Goal: Task Accomplishment & Management: Use online tool/utility

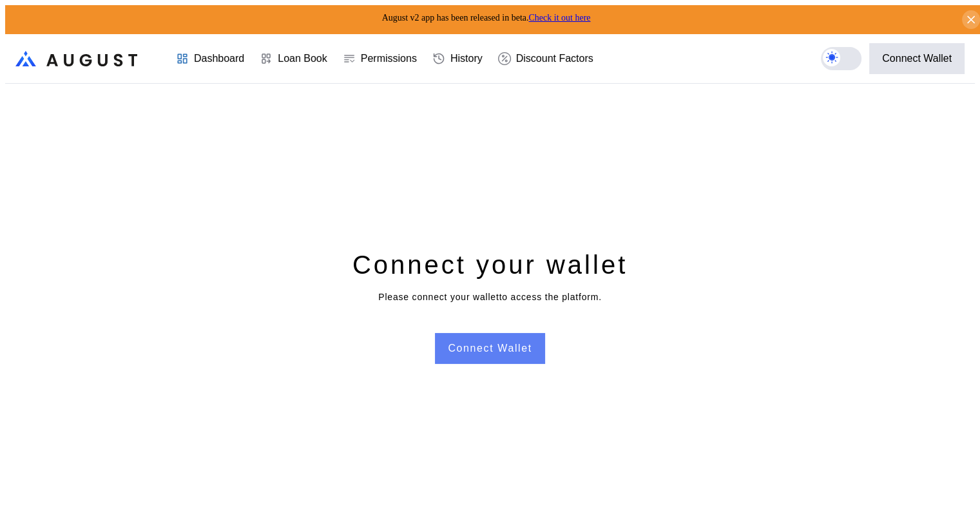
click at [516, 345] on button "Connect Wallet" at bounding box center [490, 348] width 110 height 31
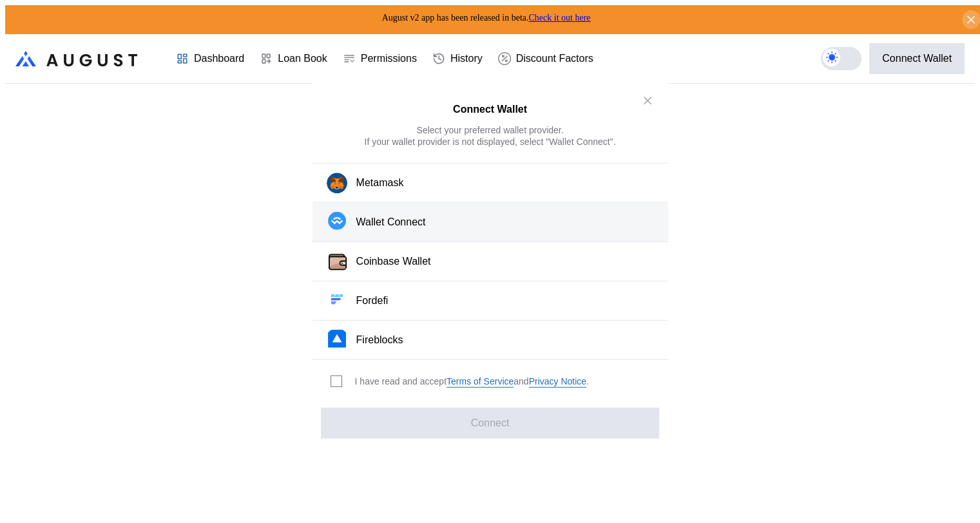
click at [462, 226] on button "Wallet Connect" at bounding box center [490, 222] width 356 height 39
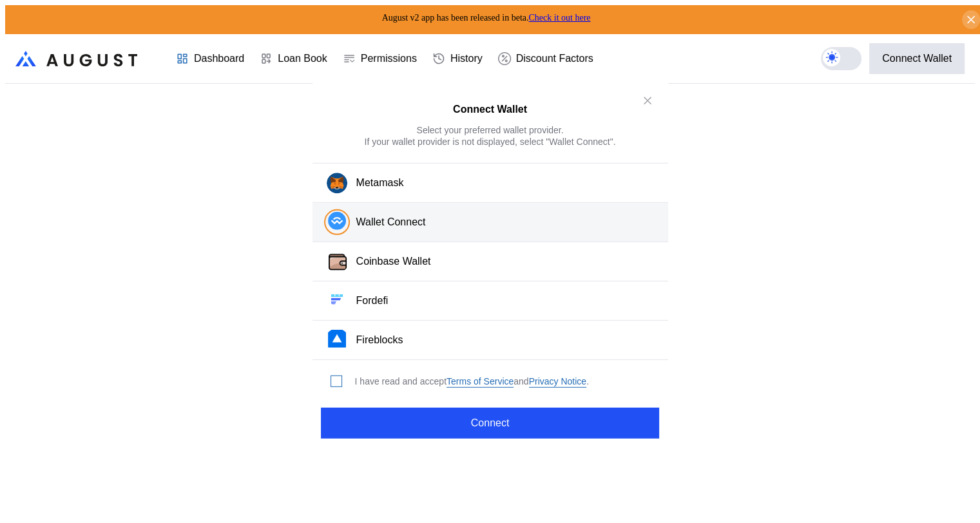
click at [338, 376] on span "modal" at bounding box center [336, 381] width 10 height 10
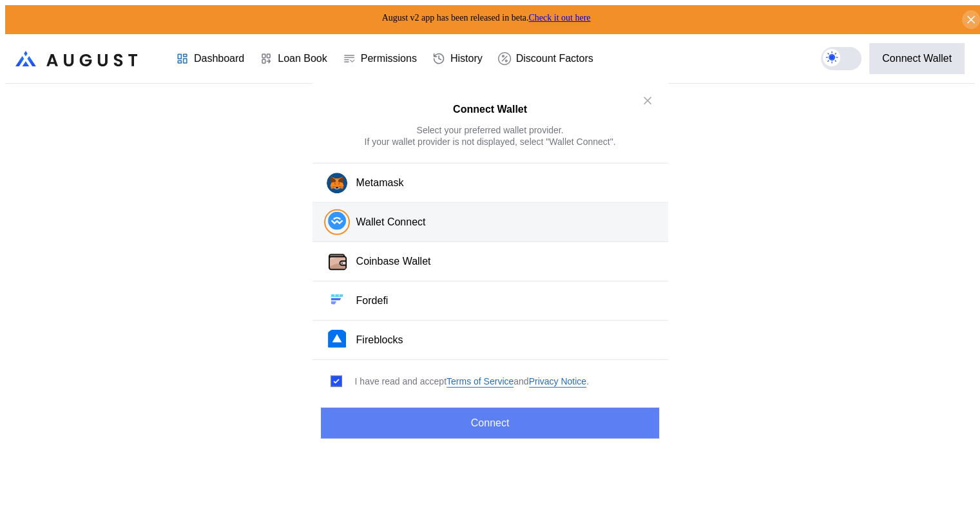
click at [488, 419] on button "Connect" at bounding box center [490, 422] width 338 height 31
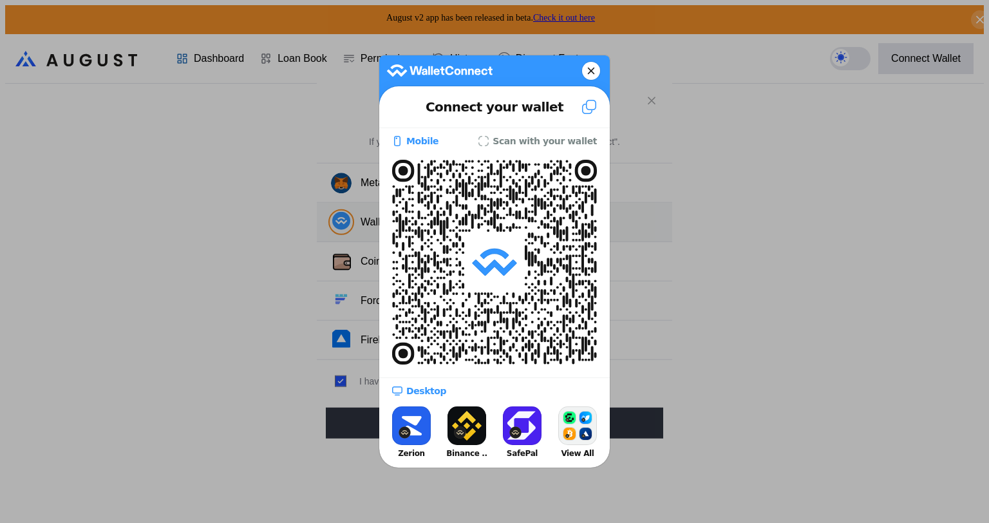
drag, startPoint x: 585, startPoint y: 62, endPoint x: 593, endPoint y: 66, distance: 8.4
click at [585, 63] on button at bounding box center [591, 71] width 18 height 18
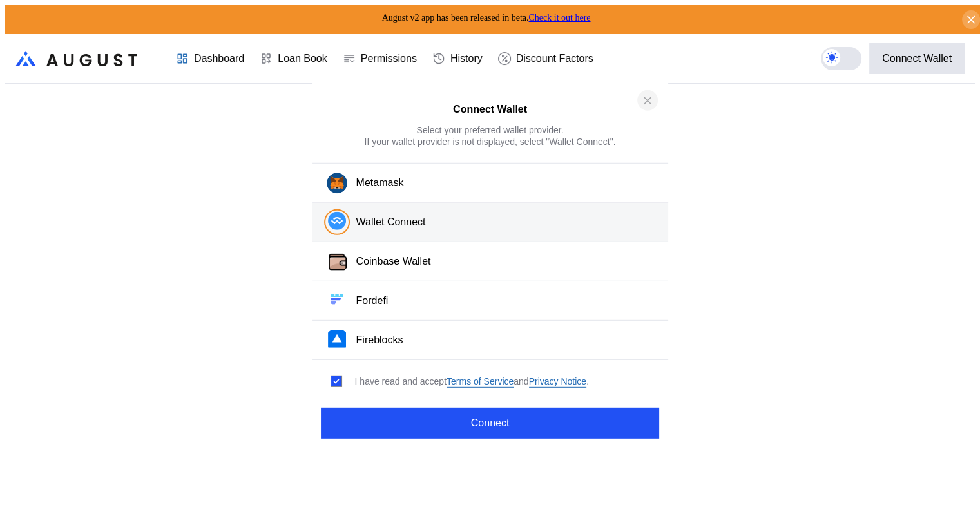
click at [647, 102] on icon "close modal" at bounding box center [647, 100] width 13 height 14
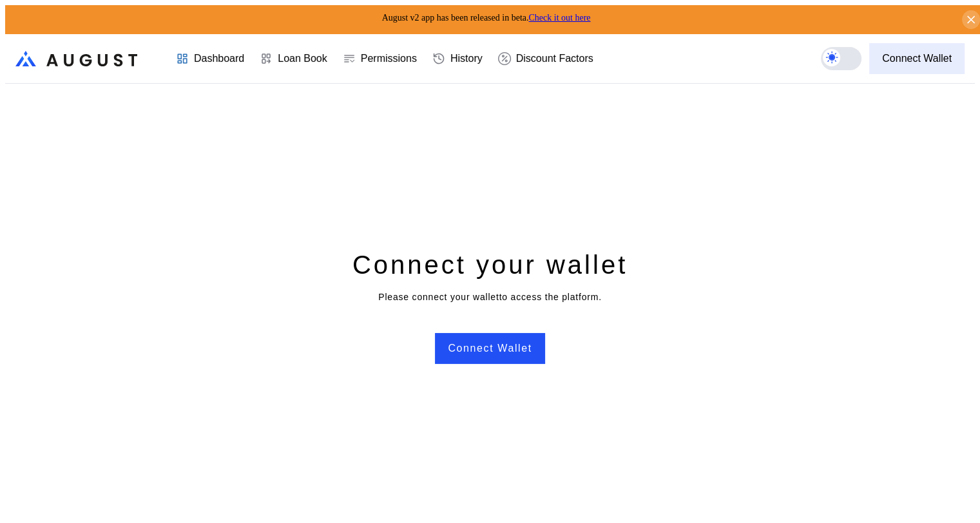
click at [908, 54] on ya-tr-span "Connect Wallet" at bounding box center [917, 59] width 70 height 12
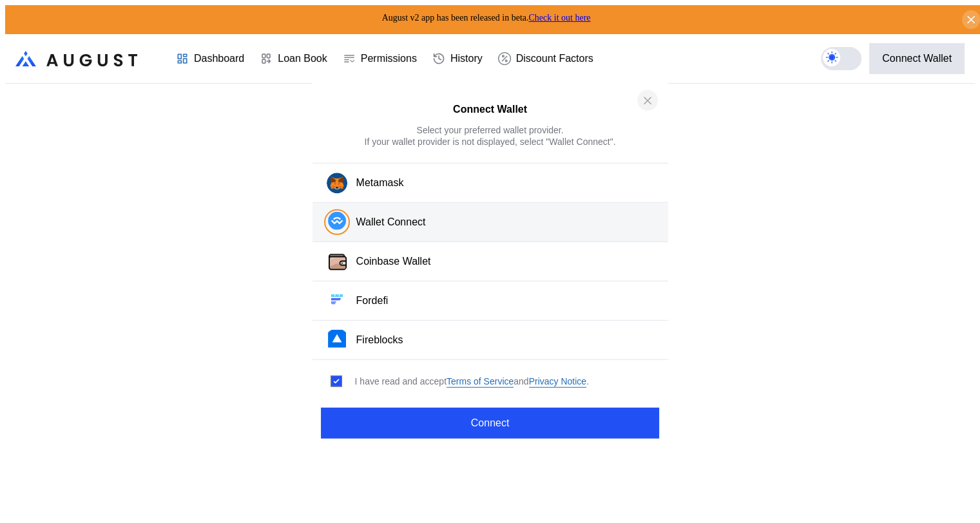
click at [642, 104] on icon "close modal" at bounding box center [647, 100] width 13 height 14
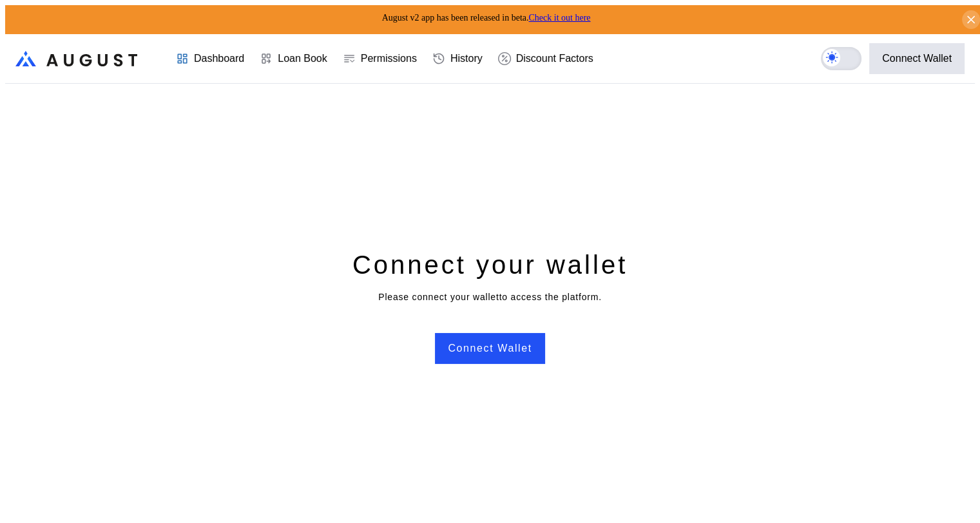
click at [853, 49] on label at bounding box center [841, 58] width 41 height 23
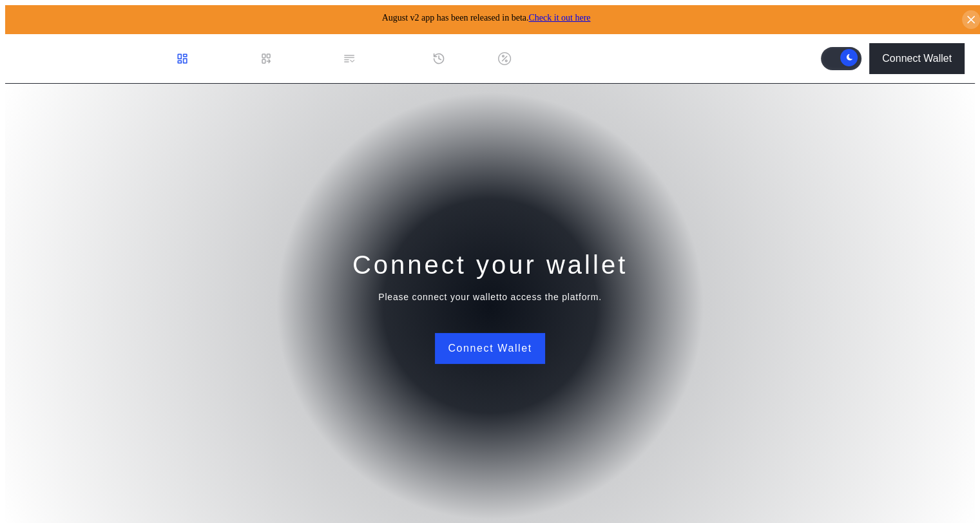
click at [827, 52] on label at bounding box center [841, 58] width 41 height 23
